Goal: Task Accomplishment & Management: Manage account settings

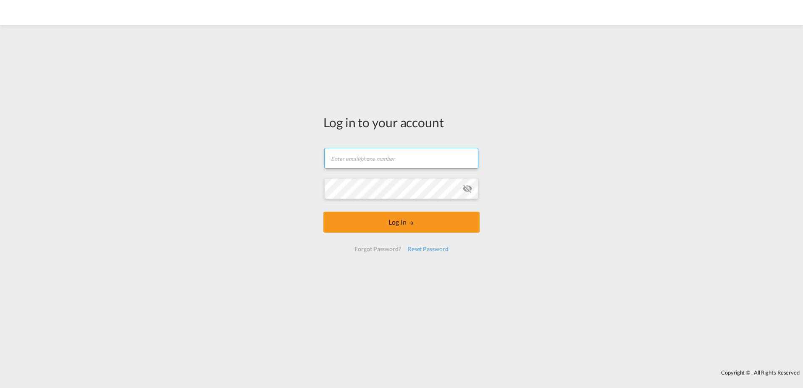
type input "[PERSON_NAME][EMAIL_ADDRESS][PERSON_NAME][DOMAIN_NAME]"
drag, startPoint x: 404, startPoint y: 156, endPoint x: 425, endPoint y: 158, distance: 21.1
click at [404, 156] on input "[PERSON_NAME][EMAIL_ADDRESS][PERSON_NAME][DOMAIN_NAME]" at bounding box center [401, 158] width 154 height 21
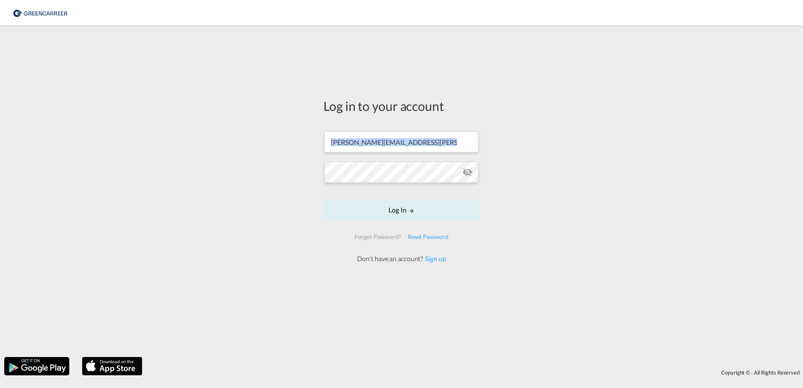
drag, startPoint x: 429, startPoint y: 157, endPoint x: 135, endPoint y: 155, distance: 294.3
click at [135, 155] on div "Log in to your account [PERSON_NAME][EMAIL_ADDRESS][PERSON_NAME][DOMAIN_NAME] L…" at bounding box center [401, 190] width 803 height 323
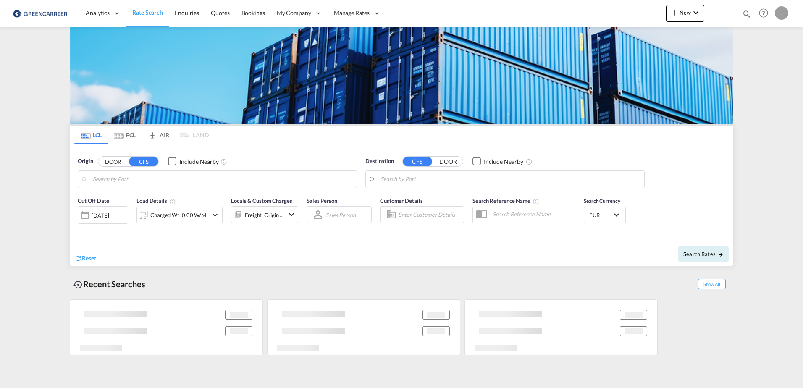
click at [780, 13] on div "J" at bounding box center [781, 12] width 13 height 13
type input "[GEOGRAPHIC_DATA], [GEOGRAPHIC_DATA]"
type input "[GEOGRAPHIC_DATA], SH, CNSHA"
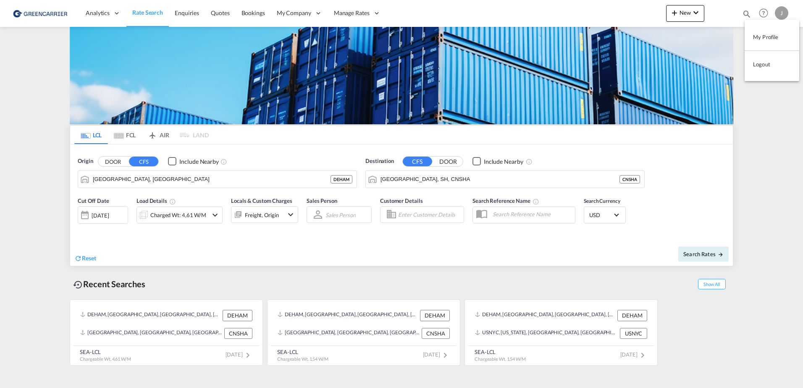
click at [768, 67] on button "Logout" at bounding box center [771, 64] width 55 height 17
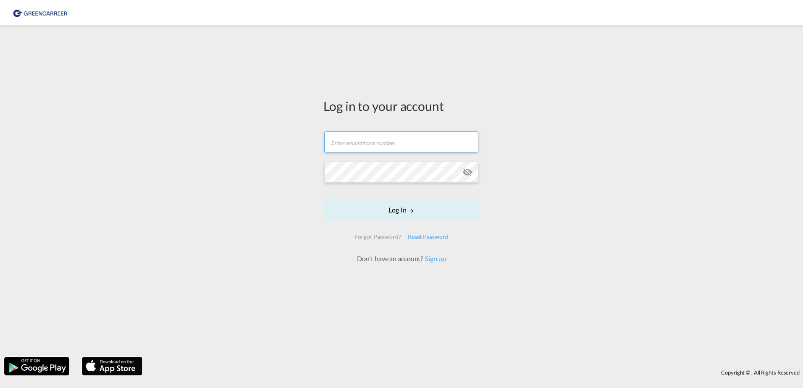
type input "[PERSON_NAME][EMAIL_ADDRESS][PERSON_NAME][DOMAIN_NAME]"
drag, startPoint x: 430, startPoint y: 144, endPoint x: 236, endPoint y: 142, distance: 194.0
click at [236, 142] on div "Log in to your account [PERSON_NAME][EMAIL_ADDRESS][PERSON_NAME][DOMAIN_NAME] L…" at bounding box center [401, 190] width 803 height 323
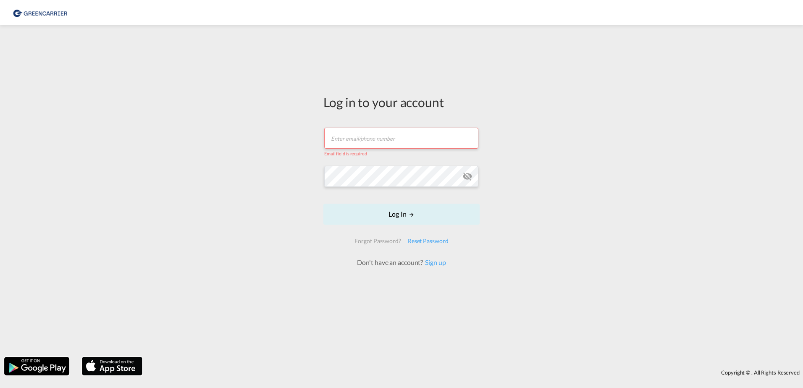
click at [243, 175] on div "Log in to your account Email field is required Log In Forgot Password? Reset Pa…" at bounding box center [401, 190] width 803 height 323
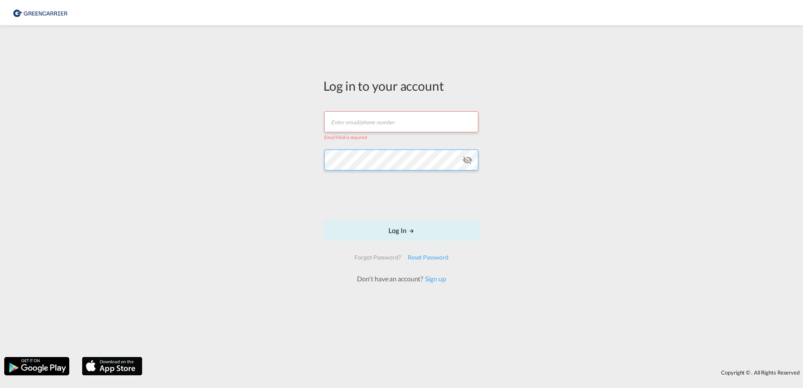
click at [242, 156] on div "Log in to your account Email field is required Log In Forgot Password? Reset Pa…" at bounding box center [401, 190] width 803 height 323
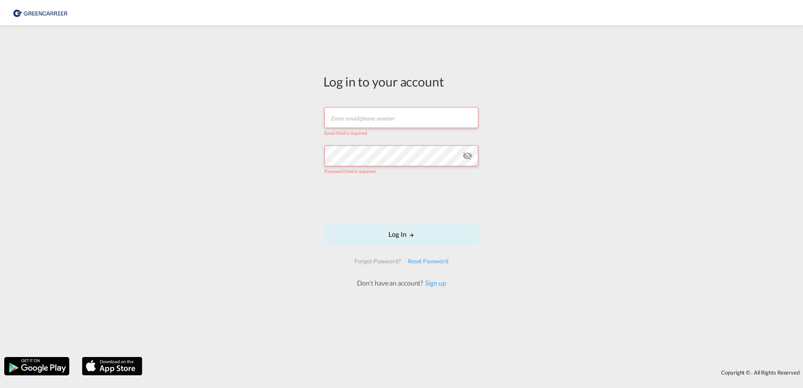
click at [304, 276] on div "Log in to your account Email field is required Password field is required Log I…" at bounding box center [401, 190] width 803 height 323
click at [551, 55] on div "Log in to your account Email field is required Password field is required Log I…" at bounding box center [401, 190] width 803 height 323
